Goal: Task Accomplishment & Management: Manage account settings

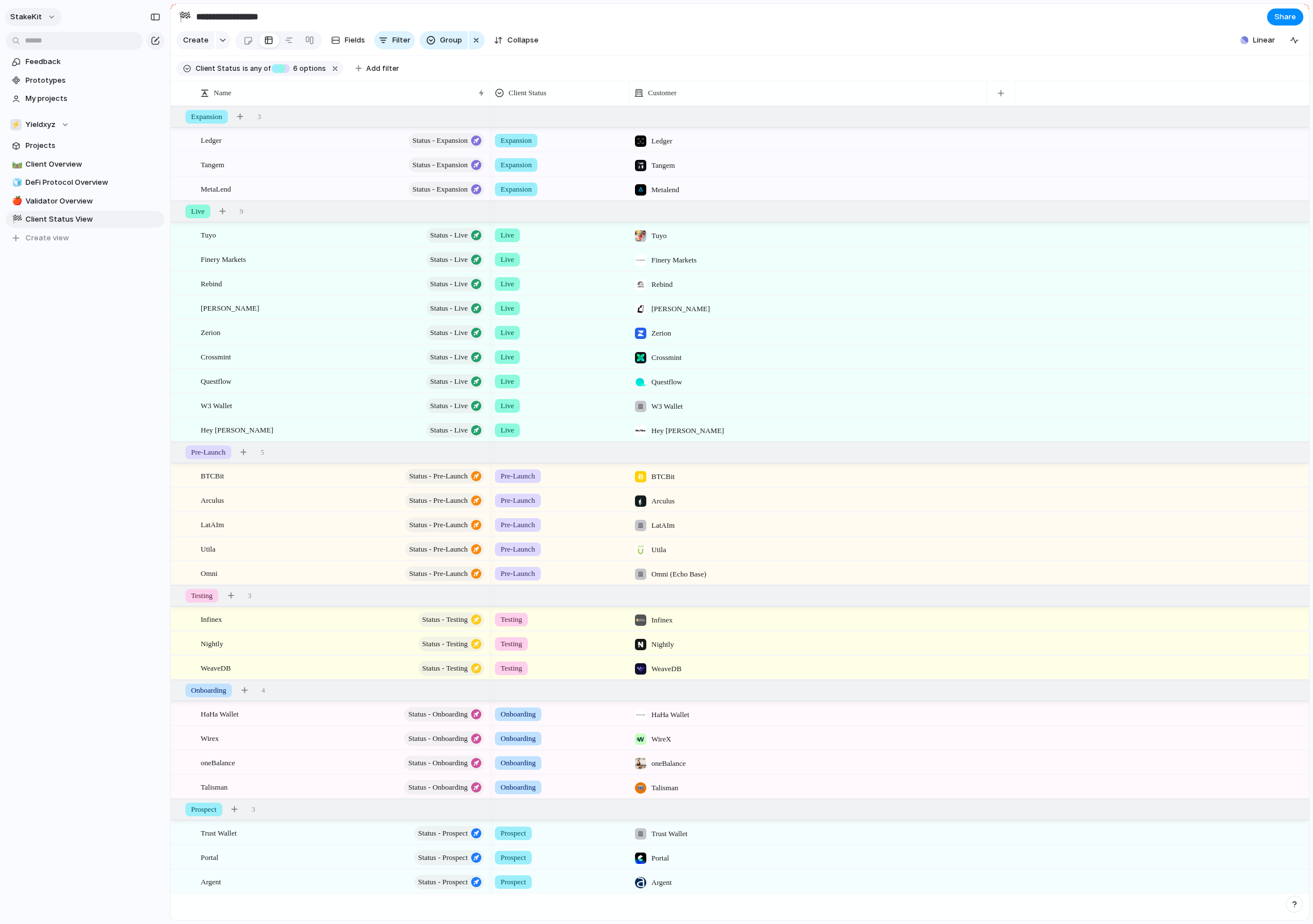
click at [42, 18] on span "StakeKit" at bounding box center [26, 17] width 32 height 11
click at [76, 57] on span "Invite members" at bounding box center [53, 61] width 54 height 11
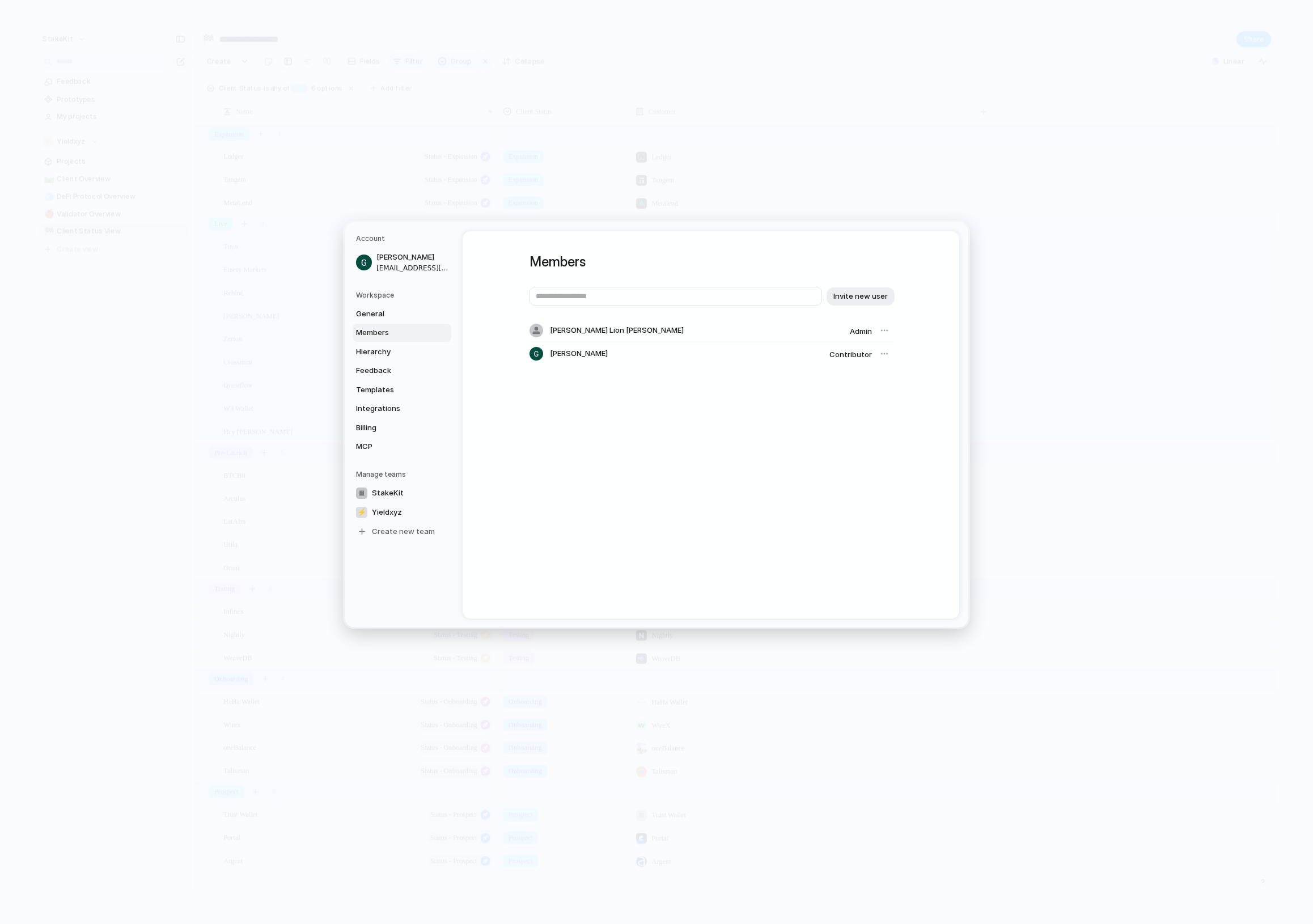
click at [876, 334] on div "[PERSON_NAME] Lion [PERSON_NAME] Admin" at bounding box center [711, 330] width 363 height 24
click at [881, 332] on div at bounding box center [885, 331] width 16 height 16
click at [882, 332] on div at bounding box center [885, 331] width 16 height 16
click at [625, 331] on span "[PERSON_NAME] Lion [PERSON_NAME]" at bounding box center [617, 331] width 134 height 11
click at [862, 331] on span "Admin" at bounding box center [860, 330] width 22 height 9
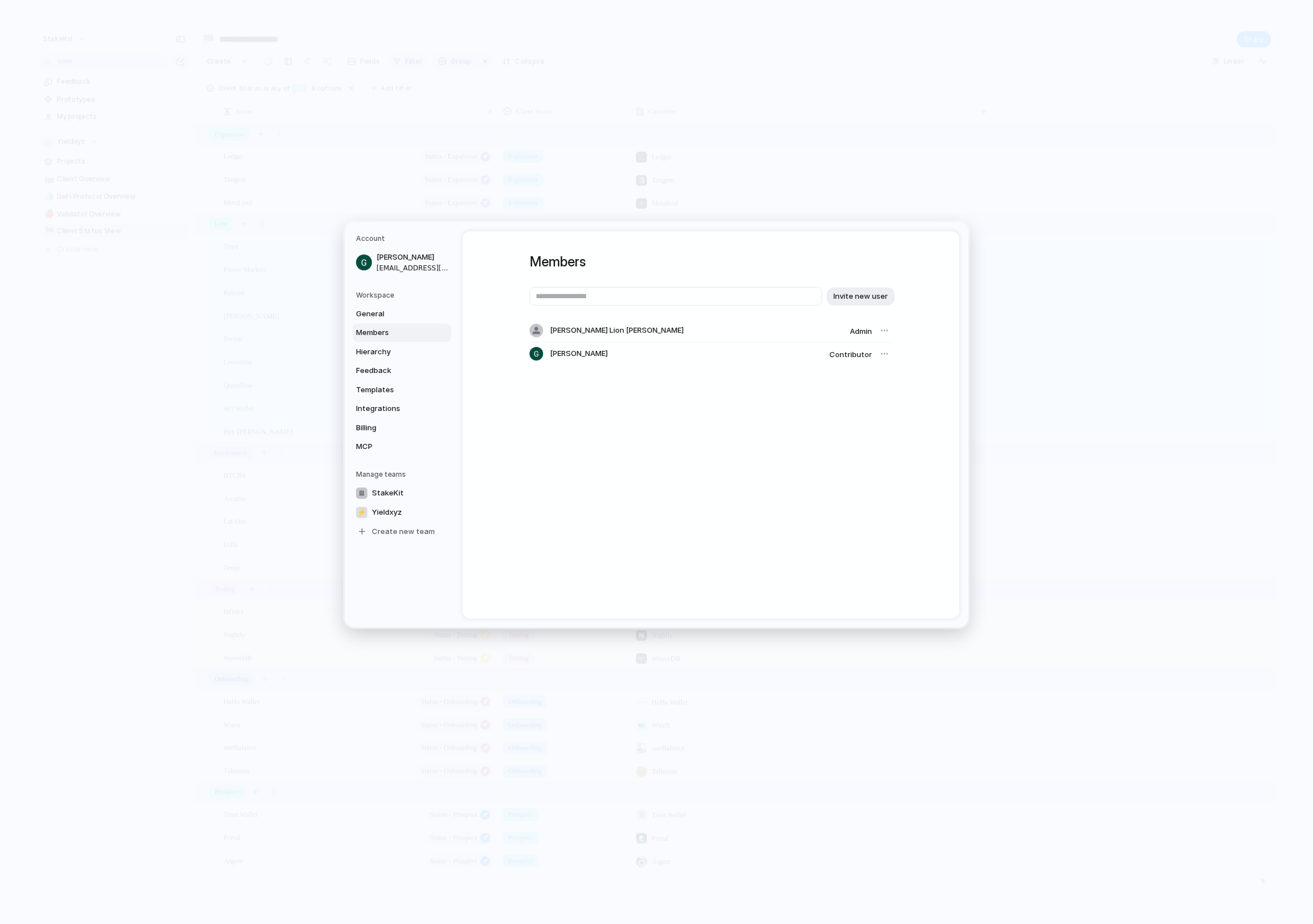
click at [880, 331] on div at bounding box center [885, 331] width 16 height 16
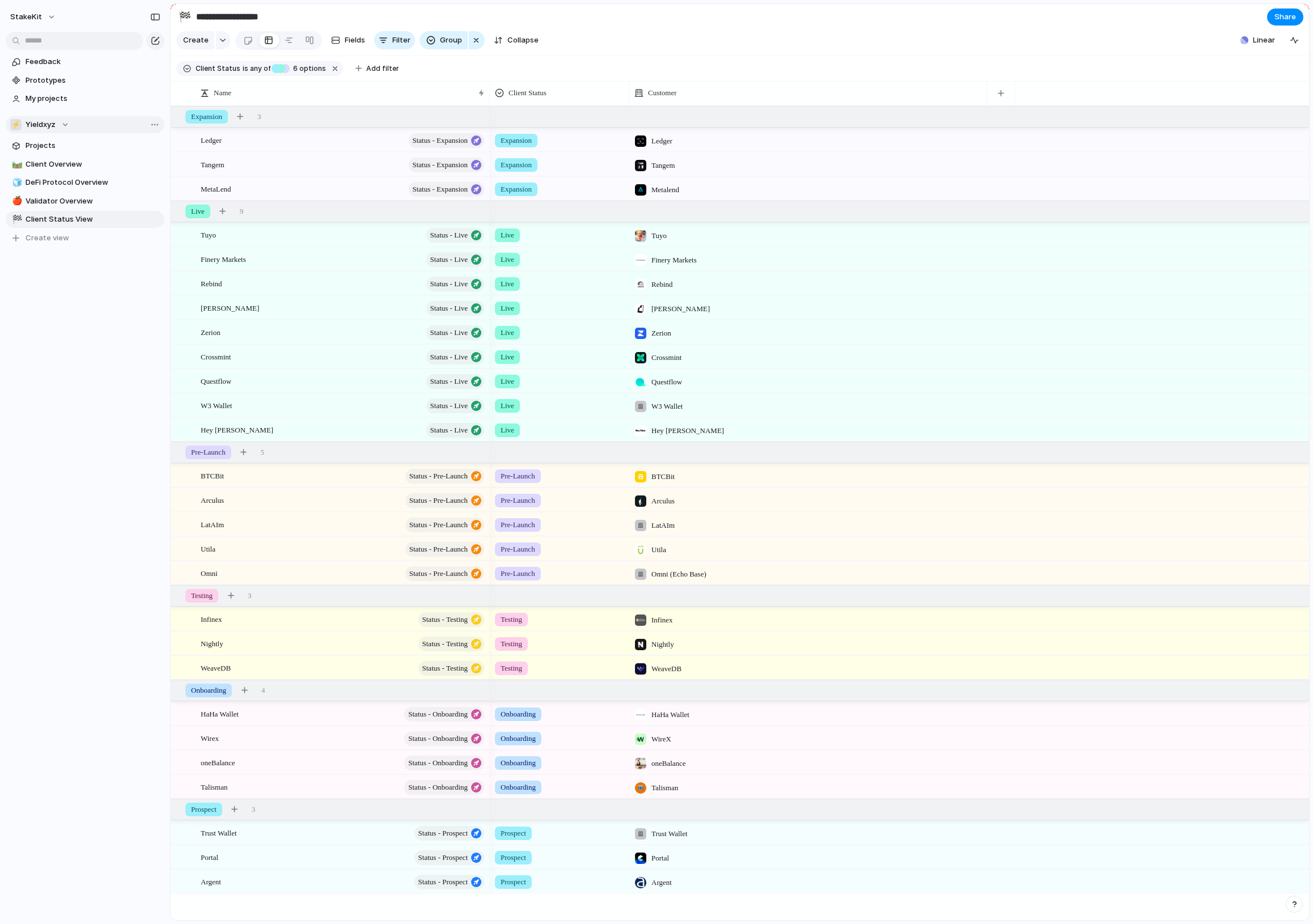
click at [55, 122] on span "Yieldxyz" at bounding box center [40, 125] width 30 height 11
click at [74, 316] on div "StakeKit ⚡ Yieldxyz Create new team" at bounding box center [656, 462] width 1313 height 924
click at [100, 170] on span "Client Overview" at bounding box center [93, 165] width 135 height 11
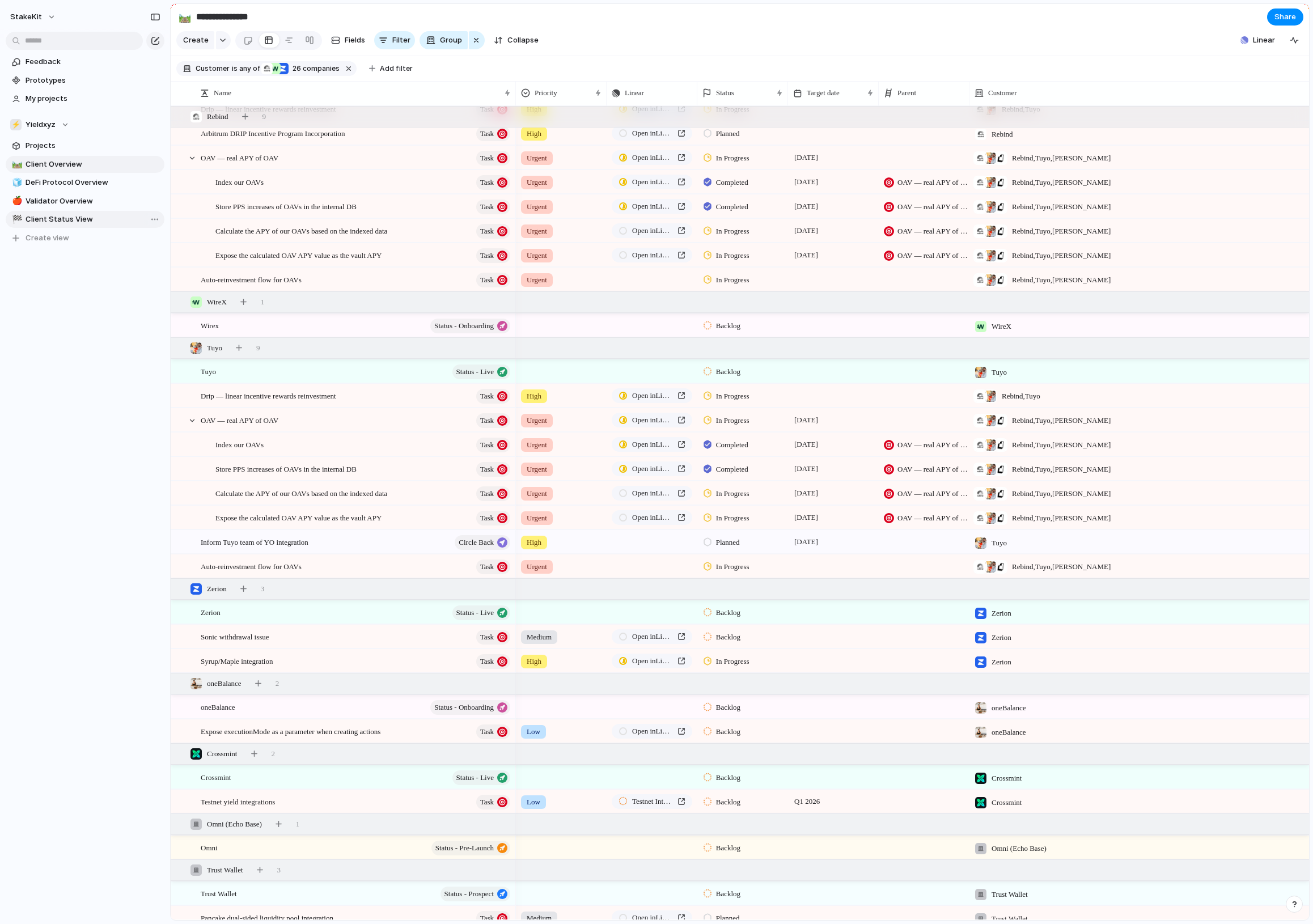
click at [111, 217] on span "Client Status View" at bounding box center [93, 219] width 135 height 11
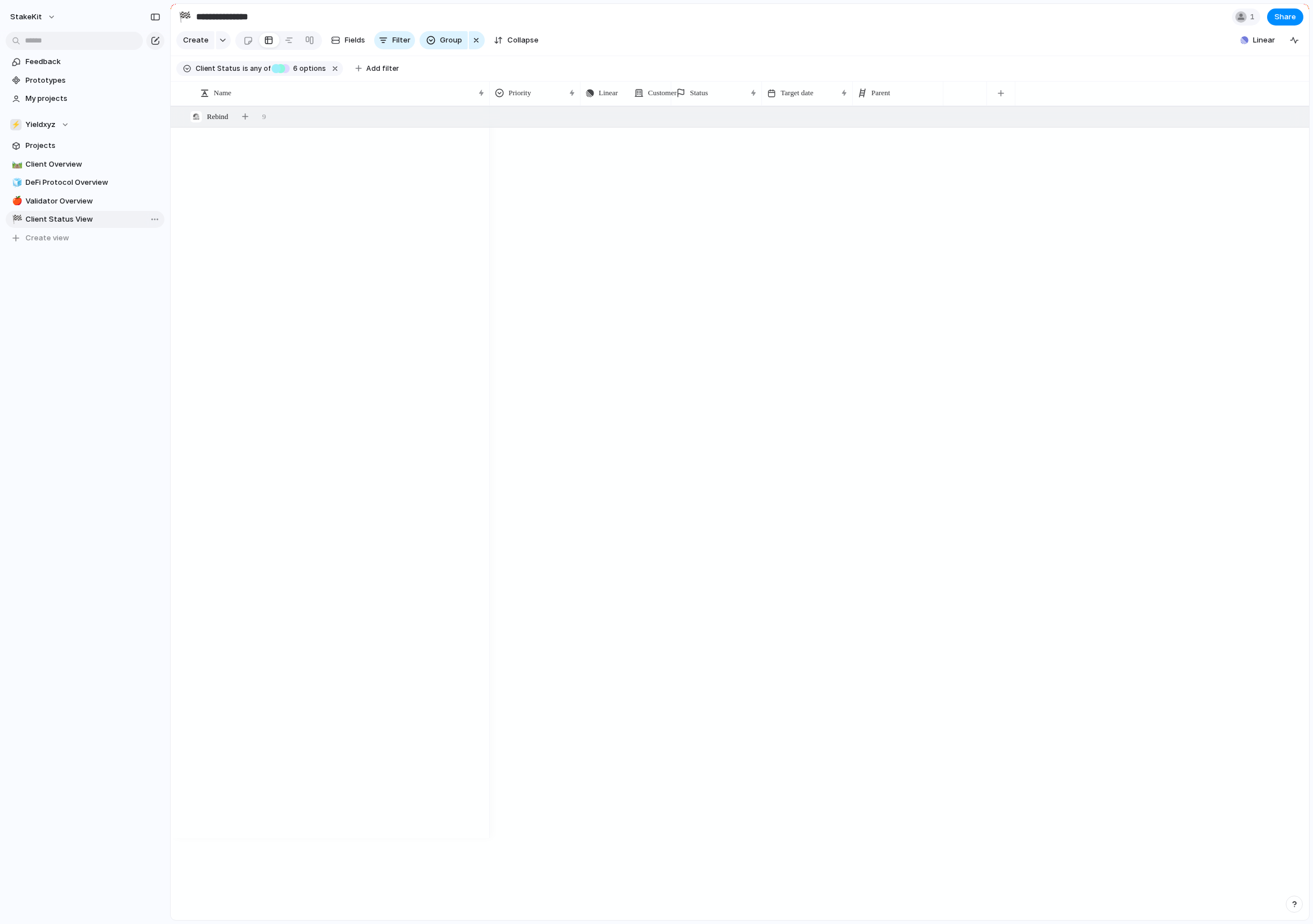
type input "**********"
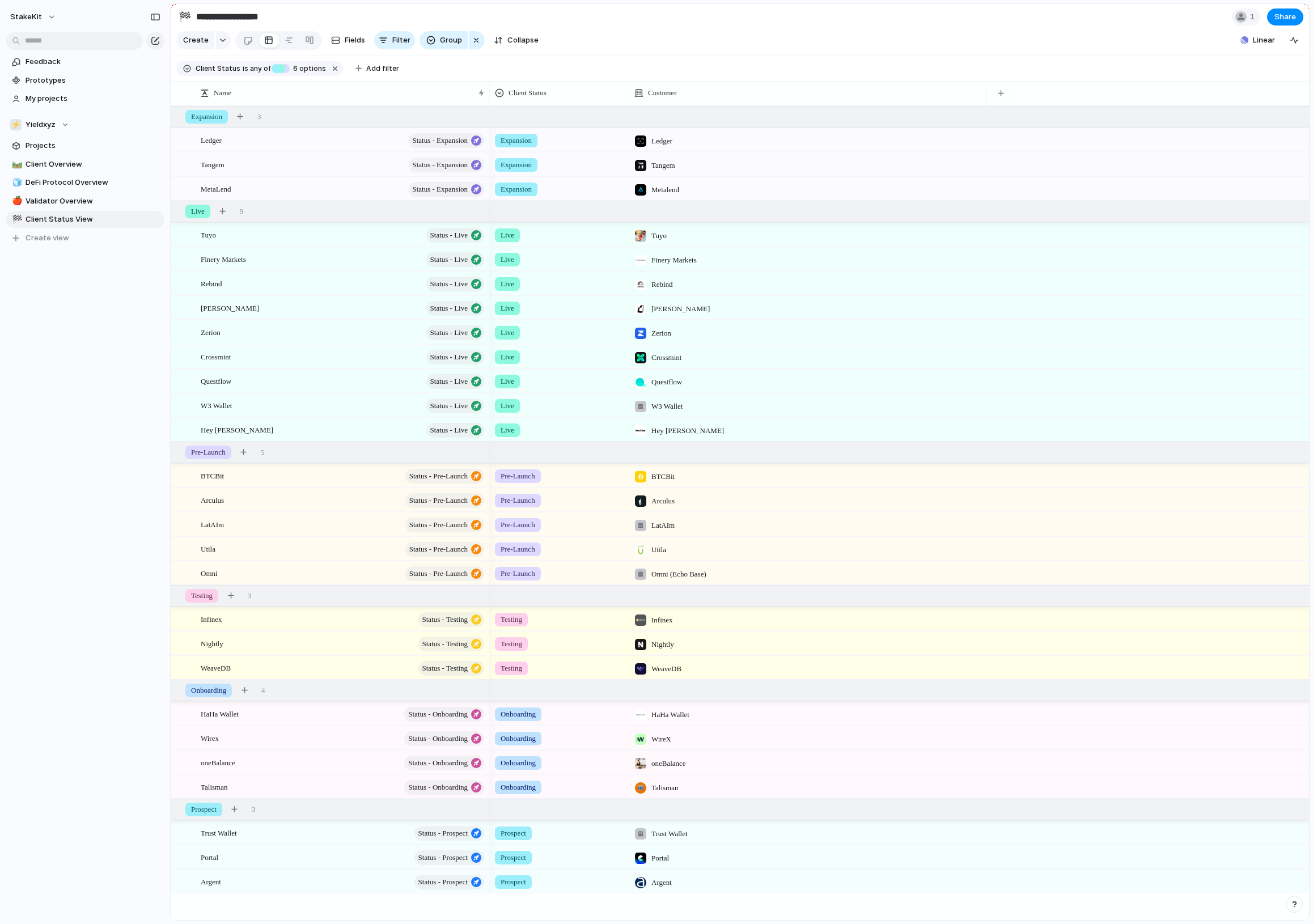
click at [118, 424] on div "StakeKit Feedback Prototypes My projects ⚡ Yieldxyz Projects 🛤️ Client Overview…" at bounding box center [85, 462] width 170 height 924
